Goal: Information Seeking & Learning: Learn about a topic

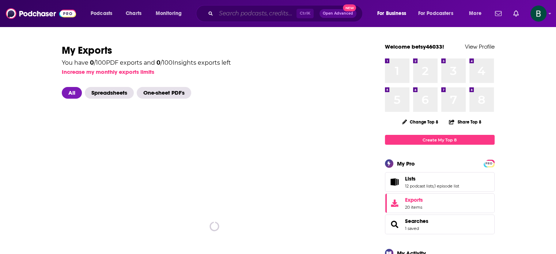
click at [243, 14] on input "Search podcasts, credits, & more..." at bounding box center [256, 14] width 80 height 12
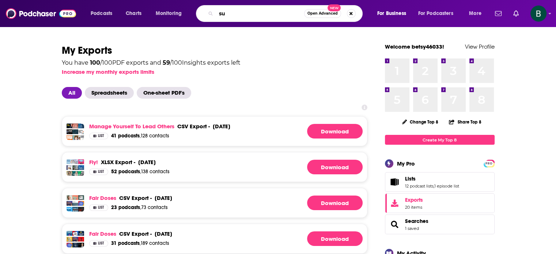
type input "s"
type input "[PERSON_NAME]"
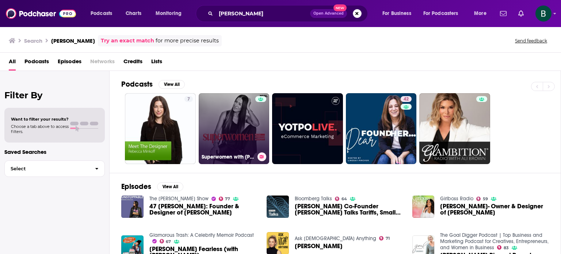
click at [227, 125] on link "Superwomen with [PERSON_NAME]" at bounding box center [234, 128] width 71 height 71
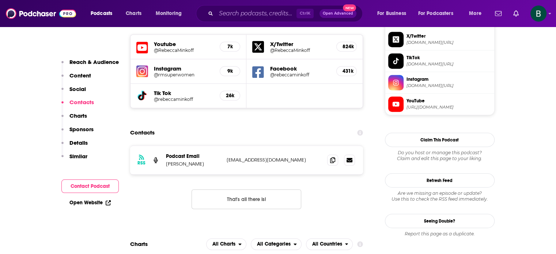
scroll to position [670, 0]
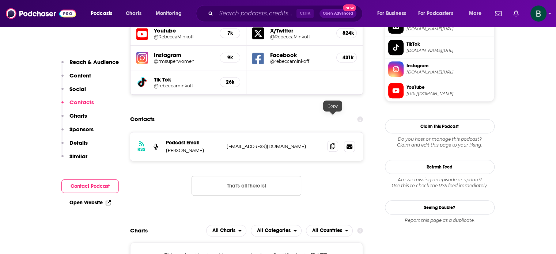
click at [332, 143] on icon at bounding box center [332, 146] width 5 height 6
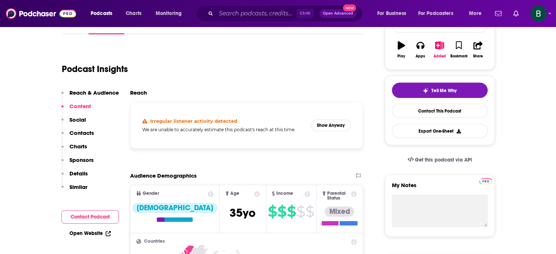
scroll to position [0, 0]
